Goal: Task Accomplishment & Management: Complete application form

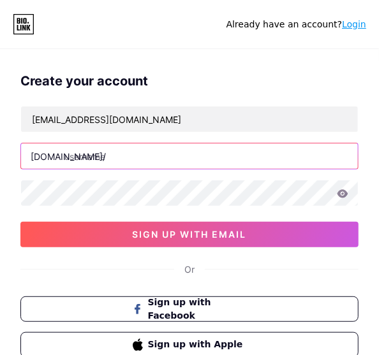
click at [122, 159] on input "text" at bounding box center [189, 157] width 337 height 26
paste input "8xbetkr"
type input "8xbetkr"
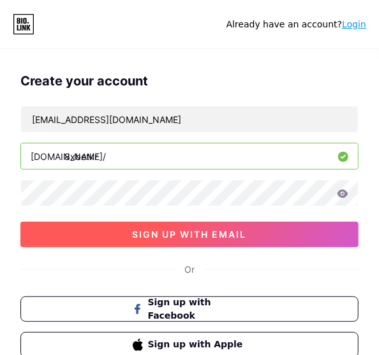
click at [54, 230] on button "sign up with email" at bounding box center [189, 235] width 338 height 26
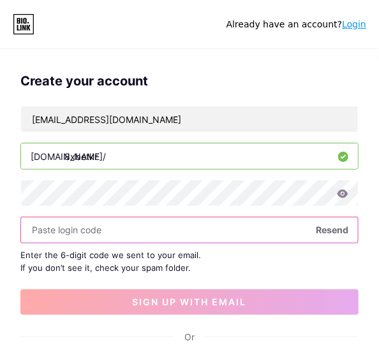
click at [131, 232] on input "text" at bounding box center [189, 231] width 337 height 26
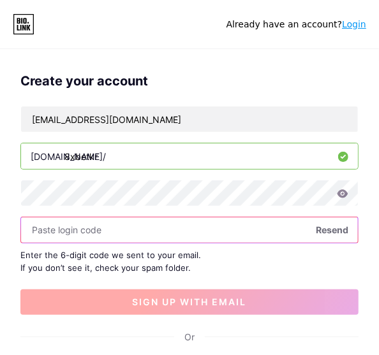
paste input "885971"
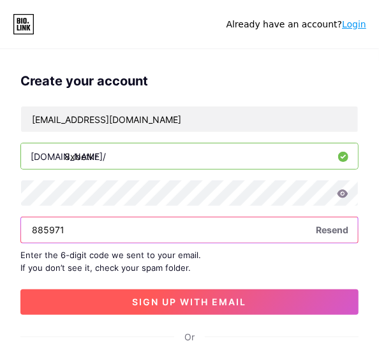
type input "885971"
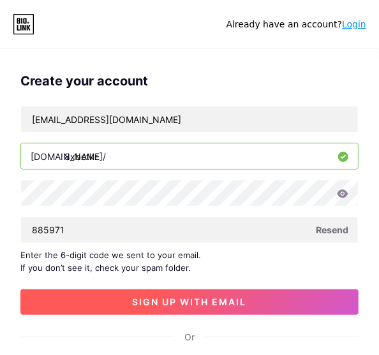
click at [163, 305] on span "sign up with email" at bounding box center [190, 302] width 114 height 11
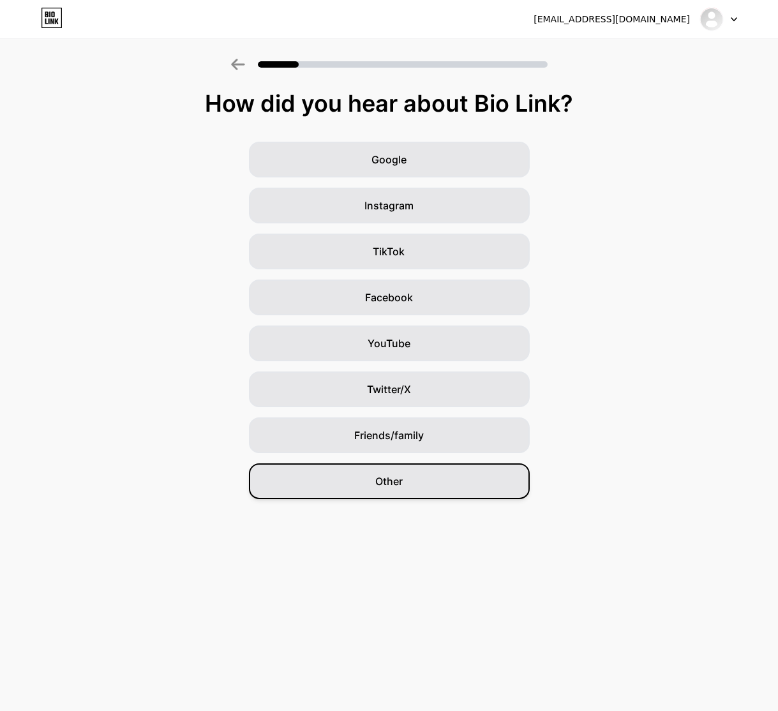
click at [378, 355] on span "Other" at bounding box center [388, 480] width 27 height 15
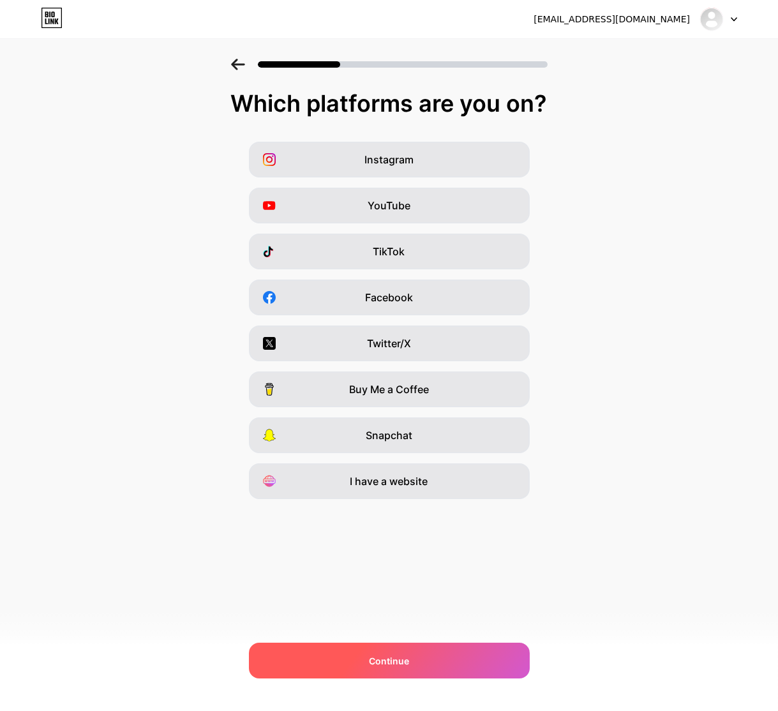
click at [378, 355] on div "Continue" at bounding box center [389, 660] width 281 height 36
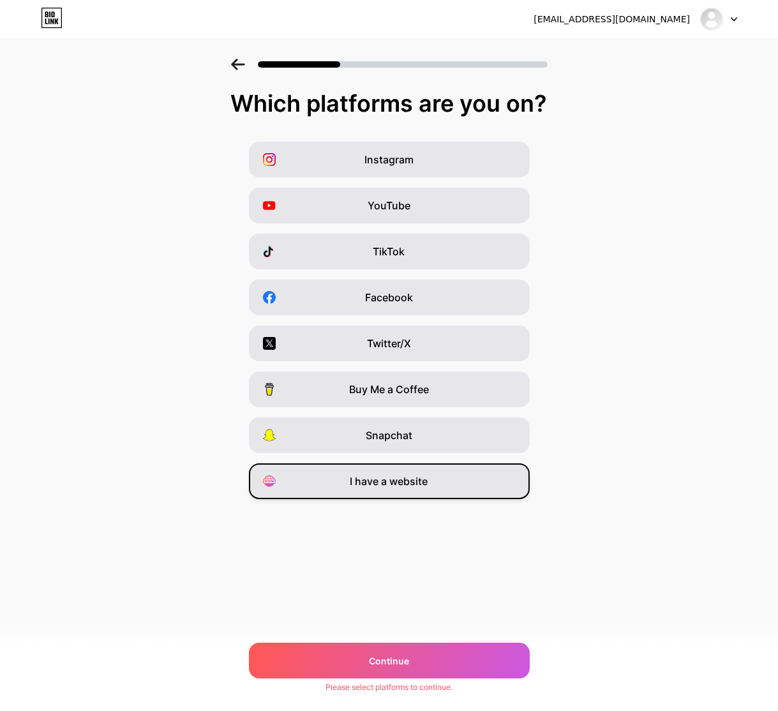
click at [378, 355] on div "I have a website" at bounding box center [389, 481] width 281 height 36
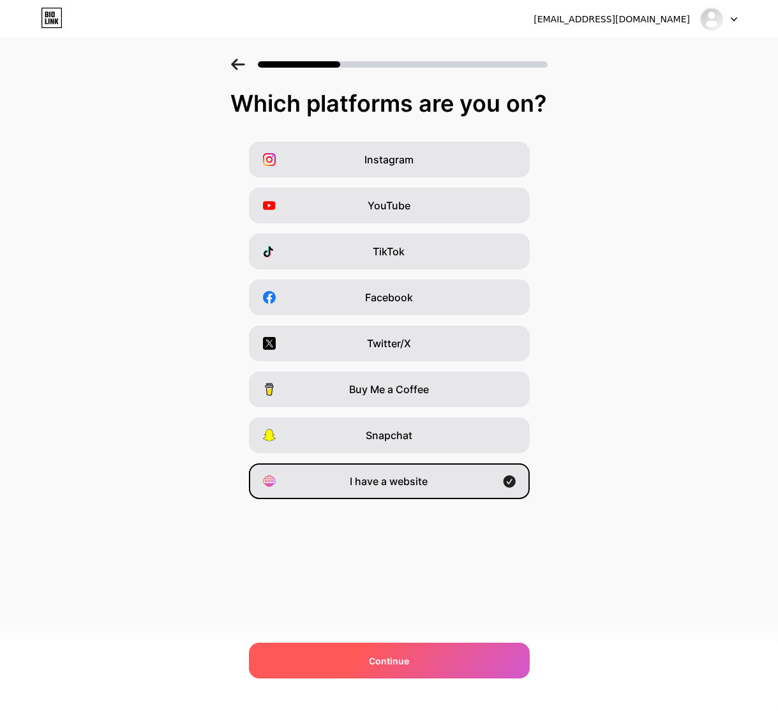
click at [378, 355] on span "Continue" at bounding box center [389, 660] width 40 height 13
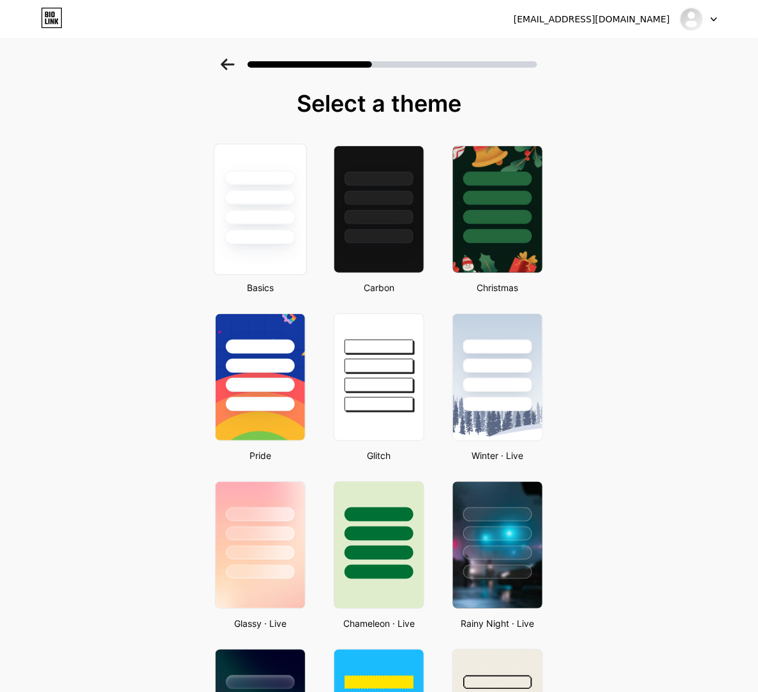
click at [269, 230] on div at bounding box center [260, 237] width 71 height 15
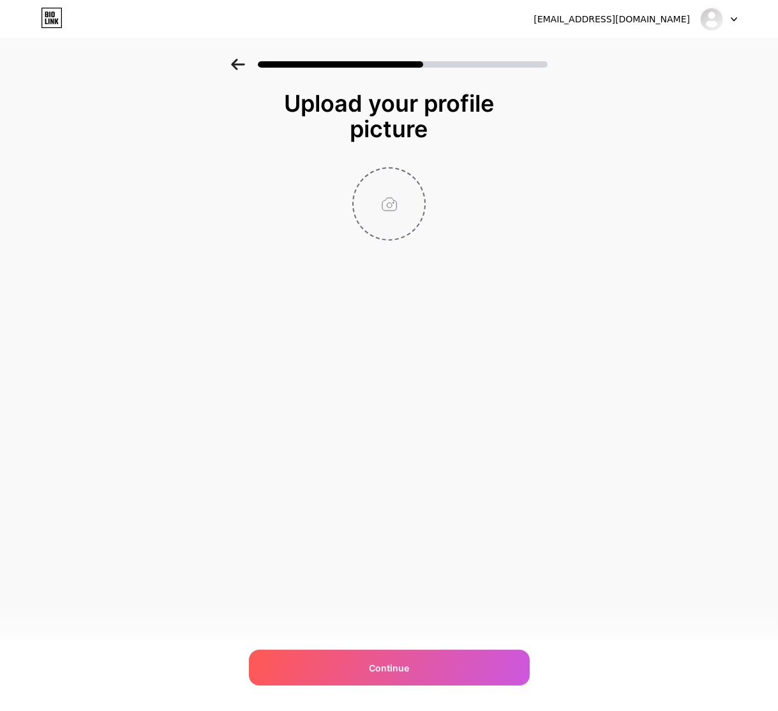
click at [378, 212] on input "file" at bounding box center [388, 203] width 71 height 71
type input "C:\fakepath\logo 8xbetkr.jpg"
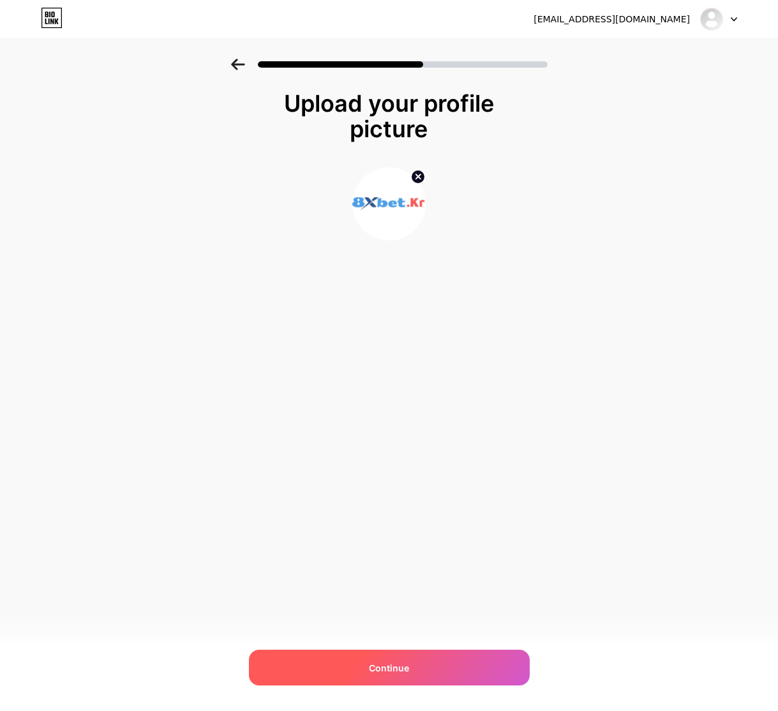
click at [378, 355] on div "Continue" at bounding box center [389, 667] width 281 height 36
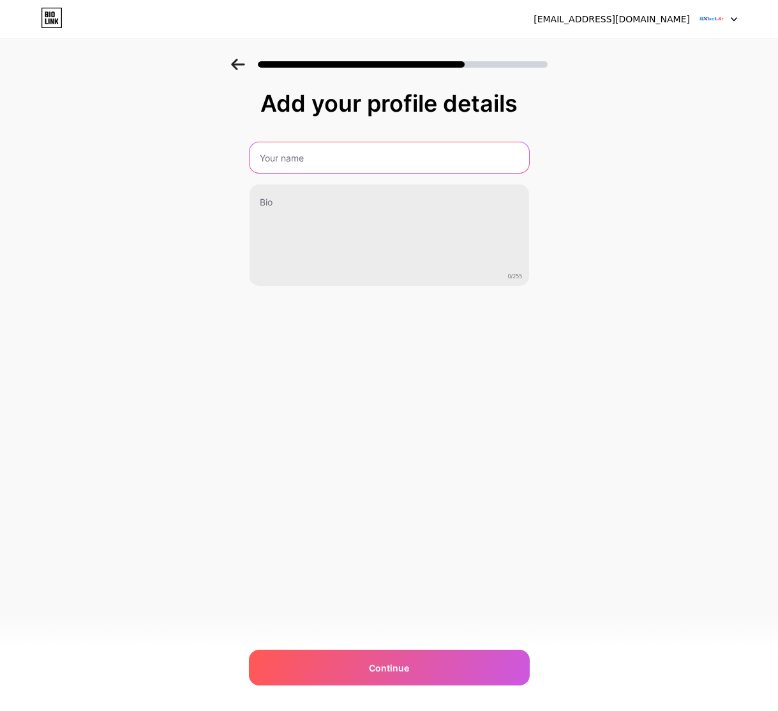
click at [330, 172] on input "text" at bounding box center [388, 157] width 279 height 31
type input "Nhà cái 8Xbet"
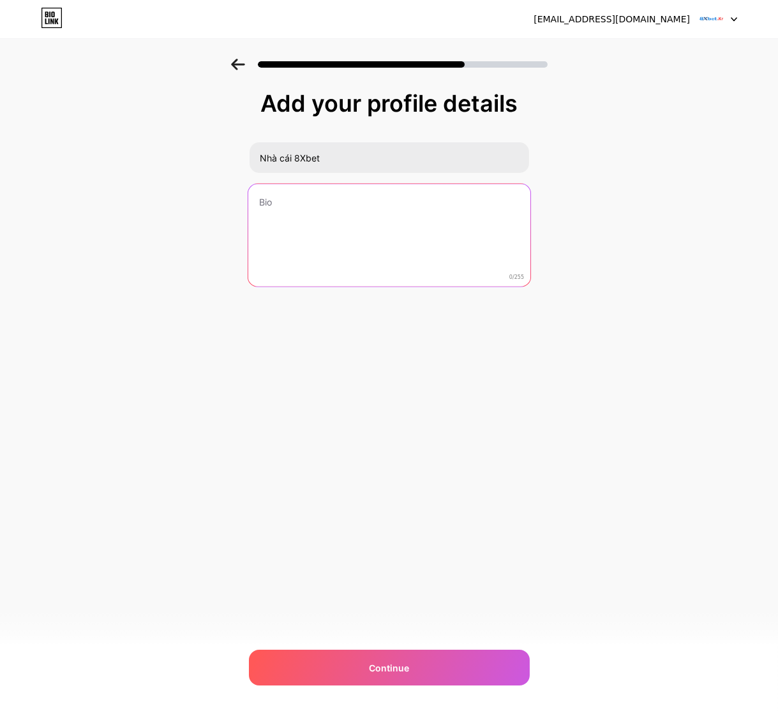
click at [378, 211] on textarea at bounding box center [389, 236] width 282 height 104
paste textarea "8XBET là nhà cái trực tuyến uy tín tại [GEOGRAPHIC_DATA], nổi bật với bảo mật c…"
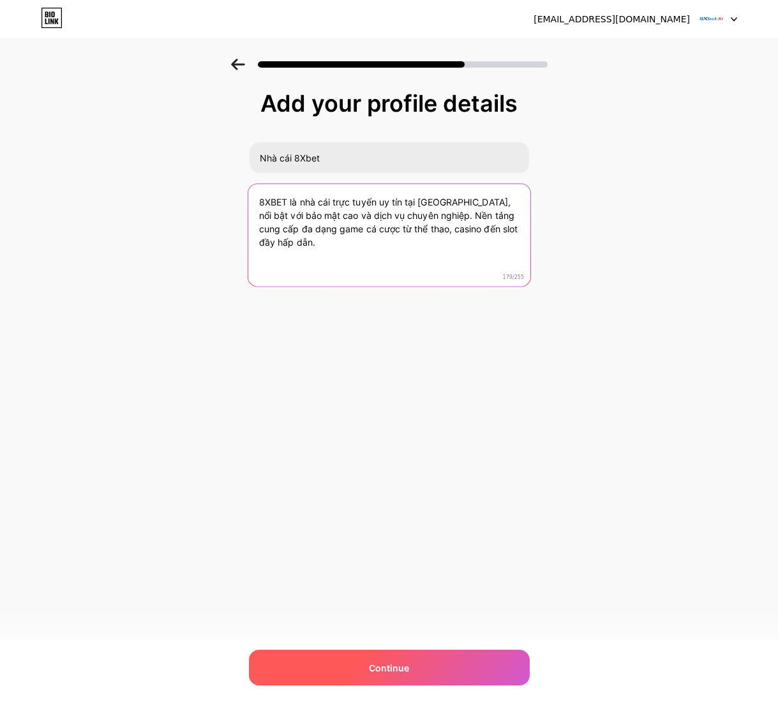
type textarea "8XBET là nhà cái trực tuyến uy tín tại [GEOGRAPHIC_DATA], nổi bật với bảo mật c…"
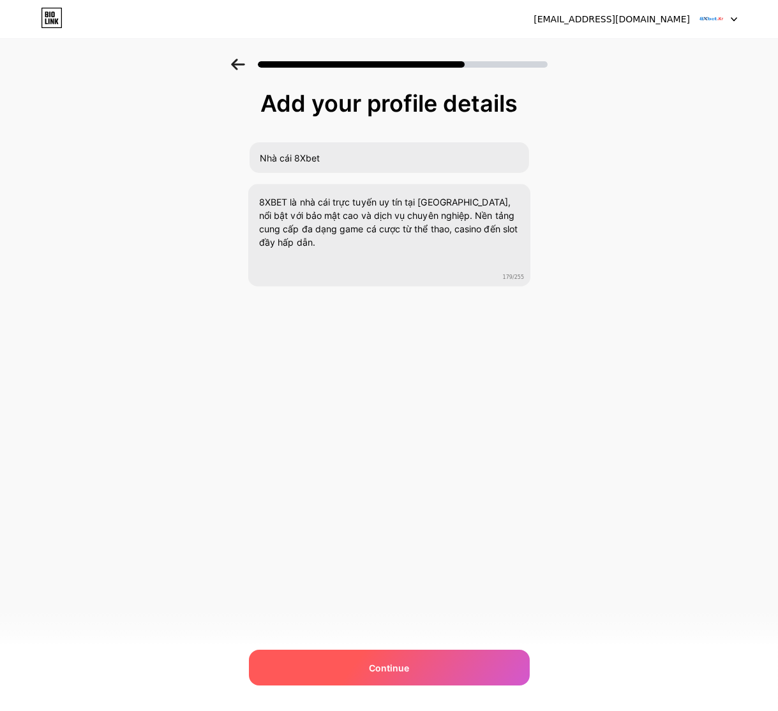
click at [378, 355] on span "Continue" at bounding box center [389, 667] width 40 height 13
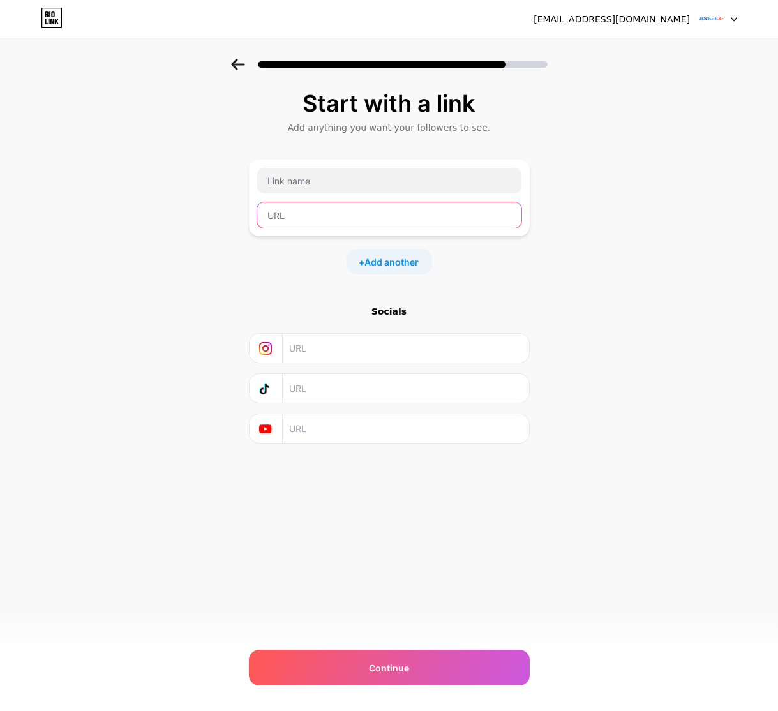
click at [304, 214] on input "text" at bounding box center [389, 215] width 264 height 26
paste input "[URL][DOMAIN_NAME]"
click at [314, 218] on input "[URL][DOMAIN_NAME]" at bounding box center [389, 215] width 264 height 26
type input "[URL][DOMAIN_NAME]"
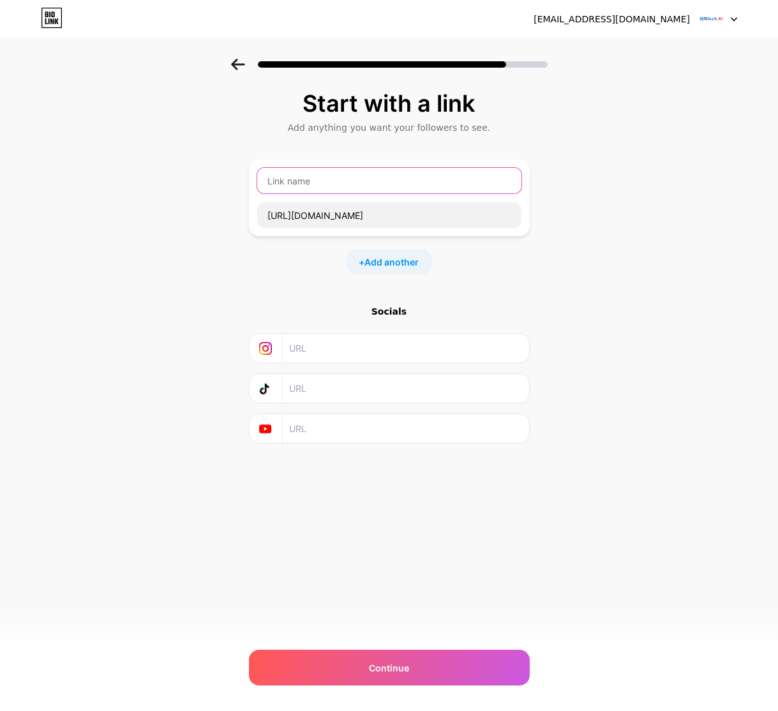
click at [317, 188] on input "text" at bounding box center [389, 181] width 264 height 26
paste input "8xbet"
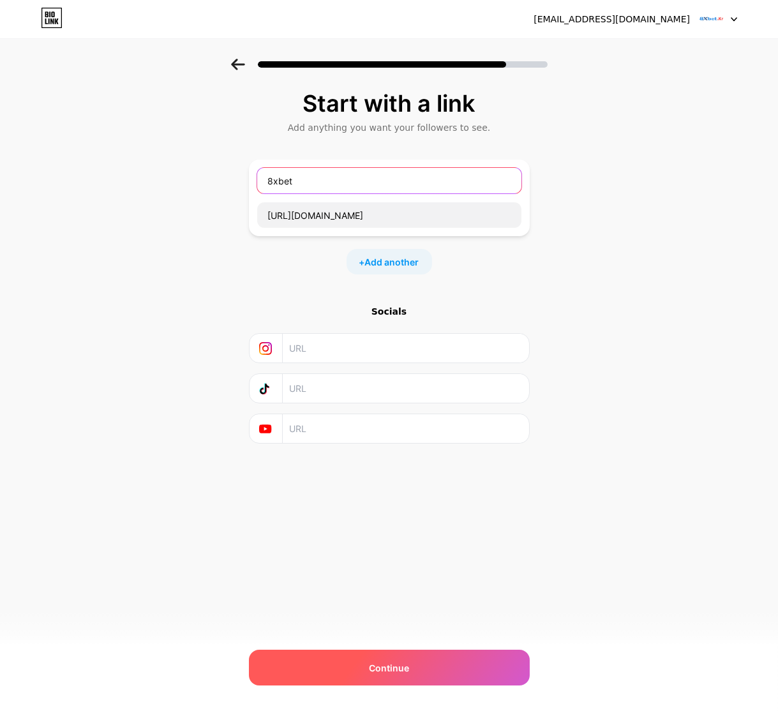
type input "8xbet"
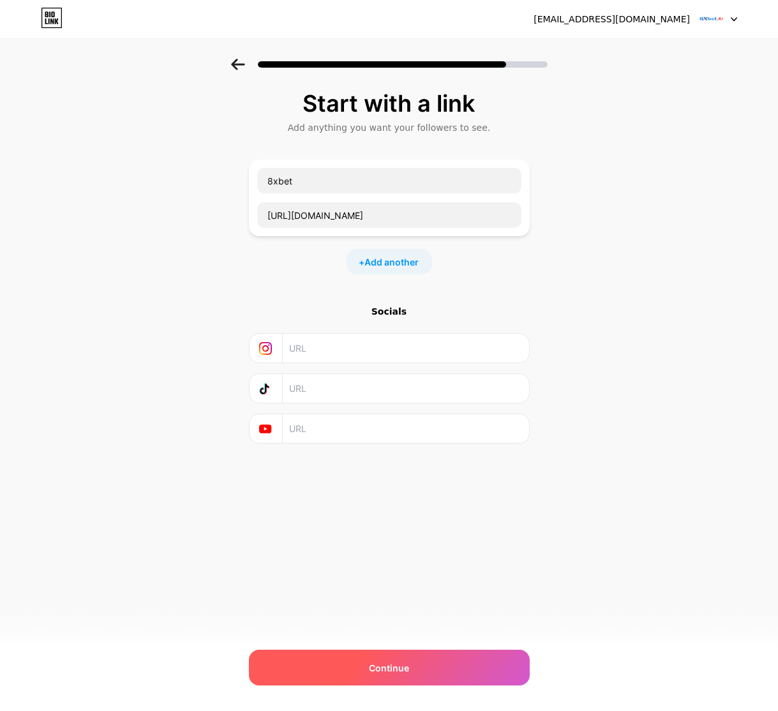
click at [378, 355] on div "Continue" at bounding box center [389, 667] width 281 height 36
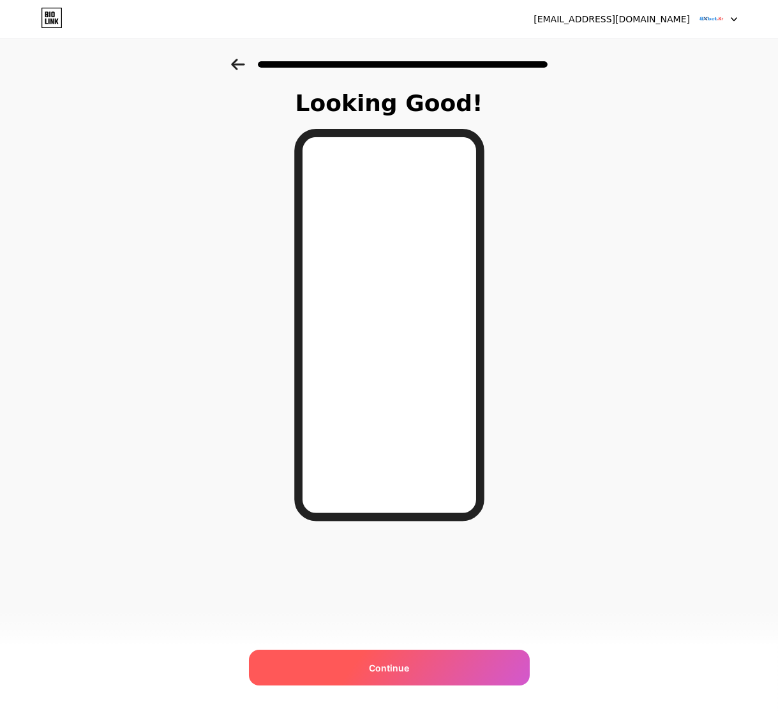
click at [378, 355] on div "Continue" at bounding box center [389, 667] width 281 height 36
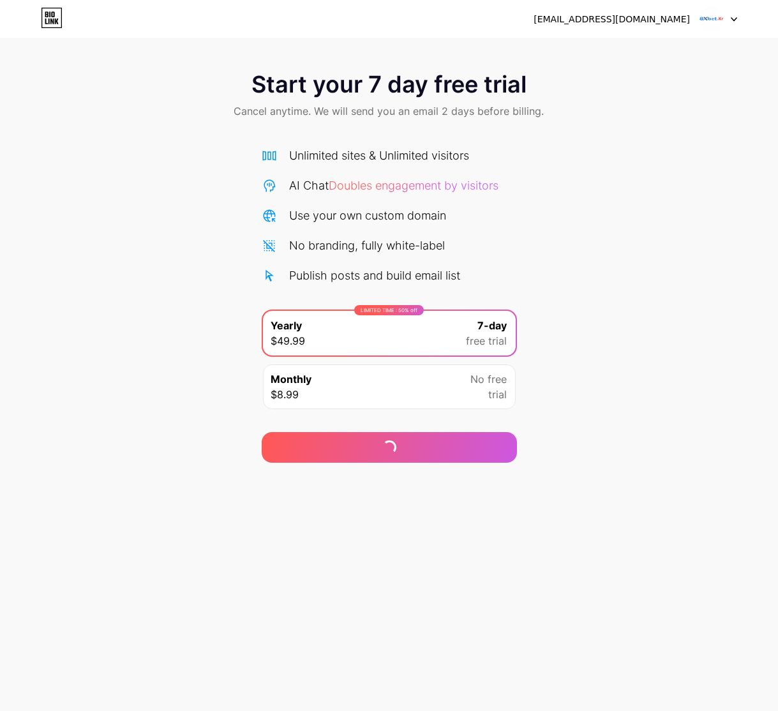
click at [709, 17] on img at bounding box center [711, 19] width 24 height 24
click at [616, 455] on div "Start your 7 day free trial Cancel anytime. We will send you an email 2 days be…" at bounding box center [389, 261] width 778 height 404
click at [482, 385] on span "No free" at bounding box center [489, 378] width 36 height 15
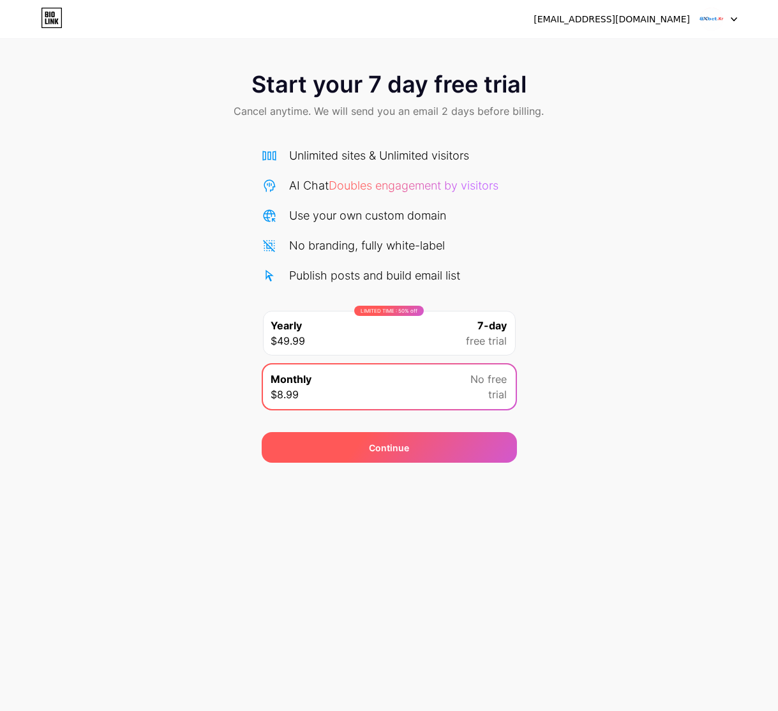
click at [422, 439] on div "Continue" at bounding box center [389, 447] width 255 height 31
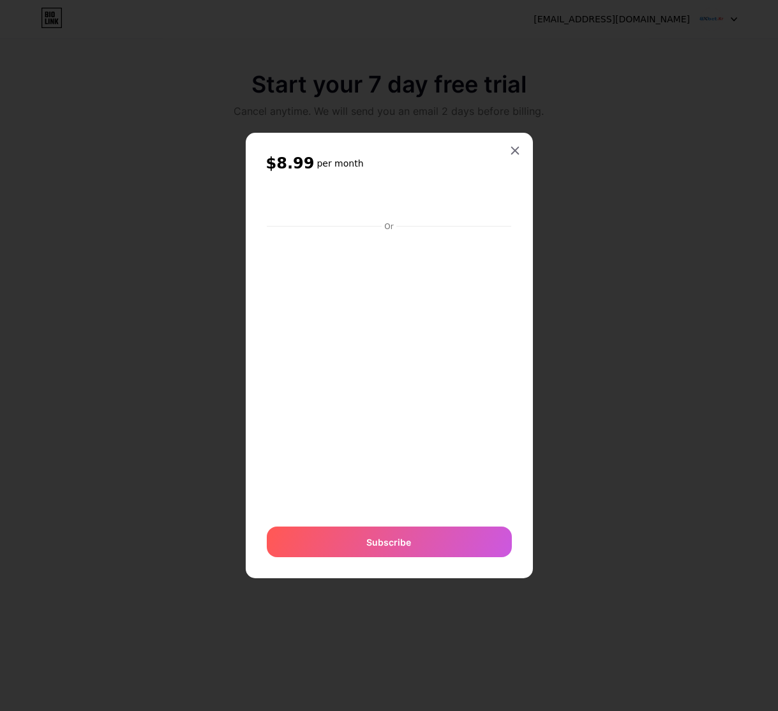
click at [512, 149] on icon at bounding box center [515, 150] width 10 height 10
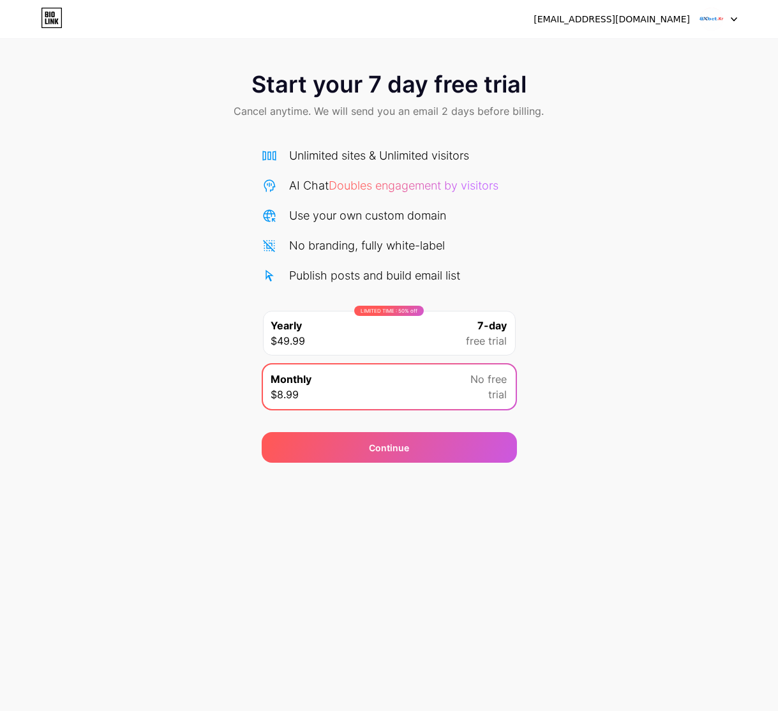
click at [47, 17] on icon at bounding box center [52, 18] width 22 height 20
